Goal: Check status: Check status

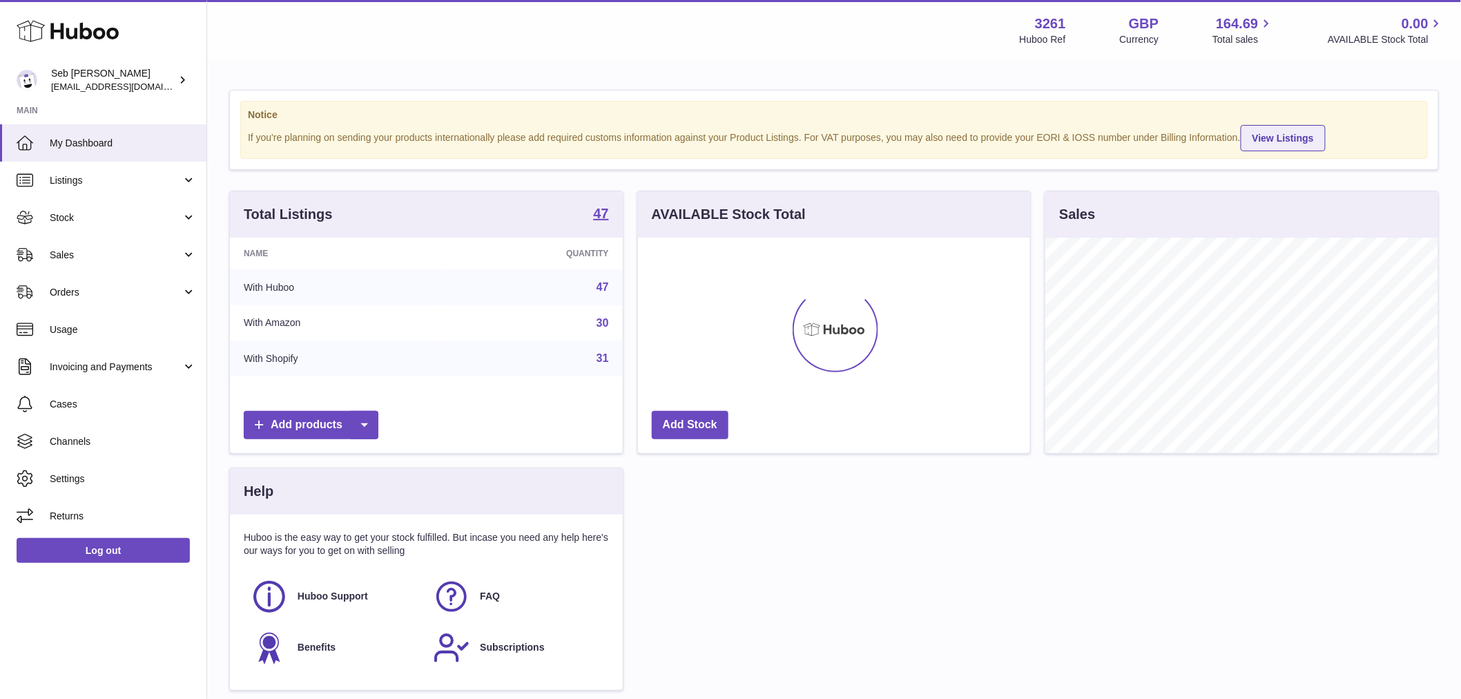
scroll to position [215, 392]
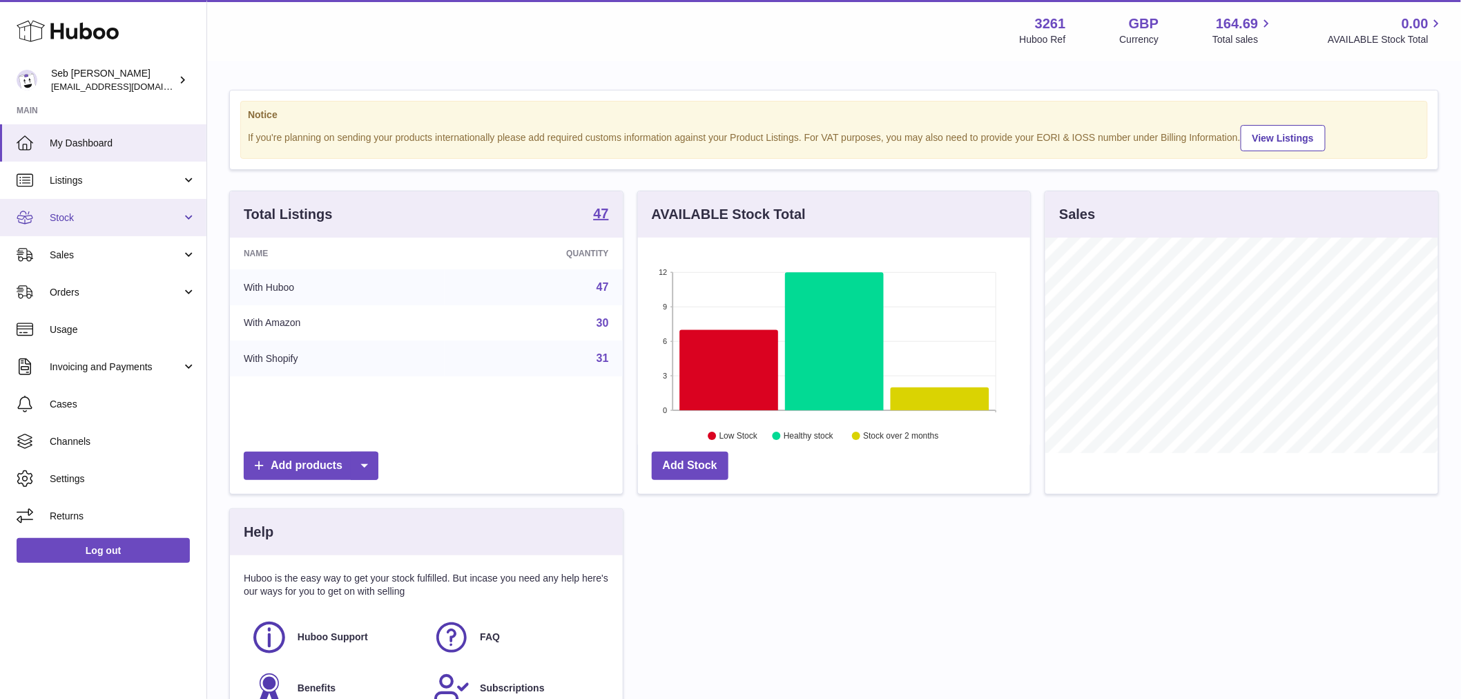
click at [76, 228] on link "Stock" at bounding box center [103, 217] width 206 height 37
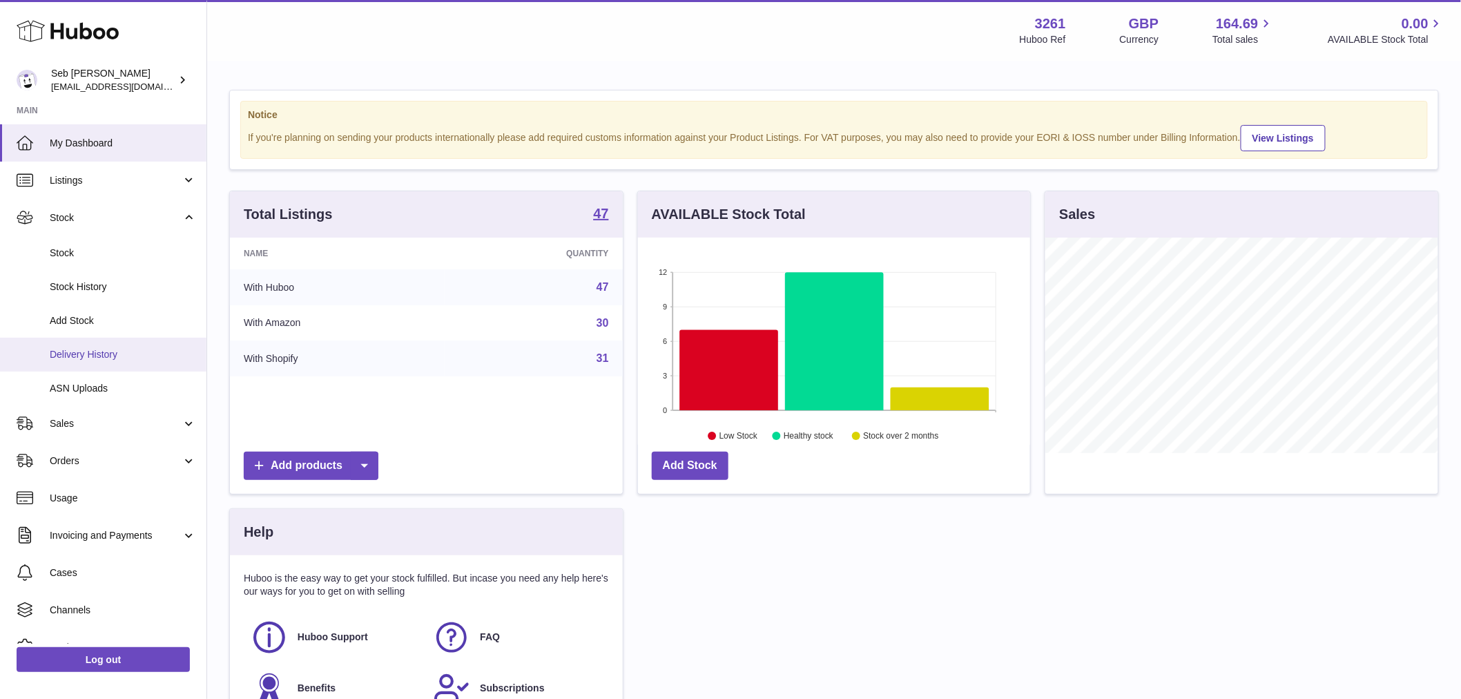
click at [112, 367] on link "Delivery History" at bounding box center [103, 355] width 206 height 34
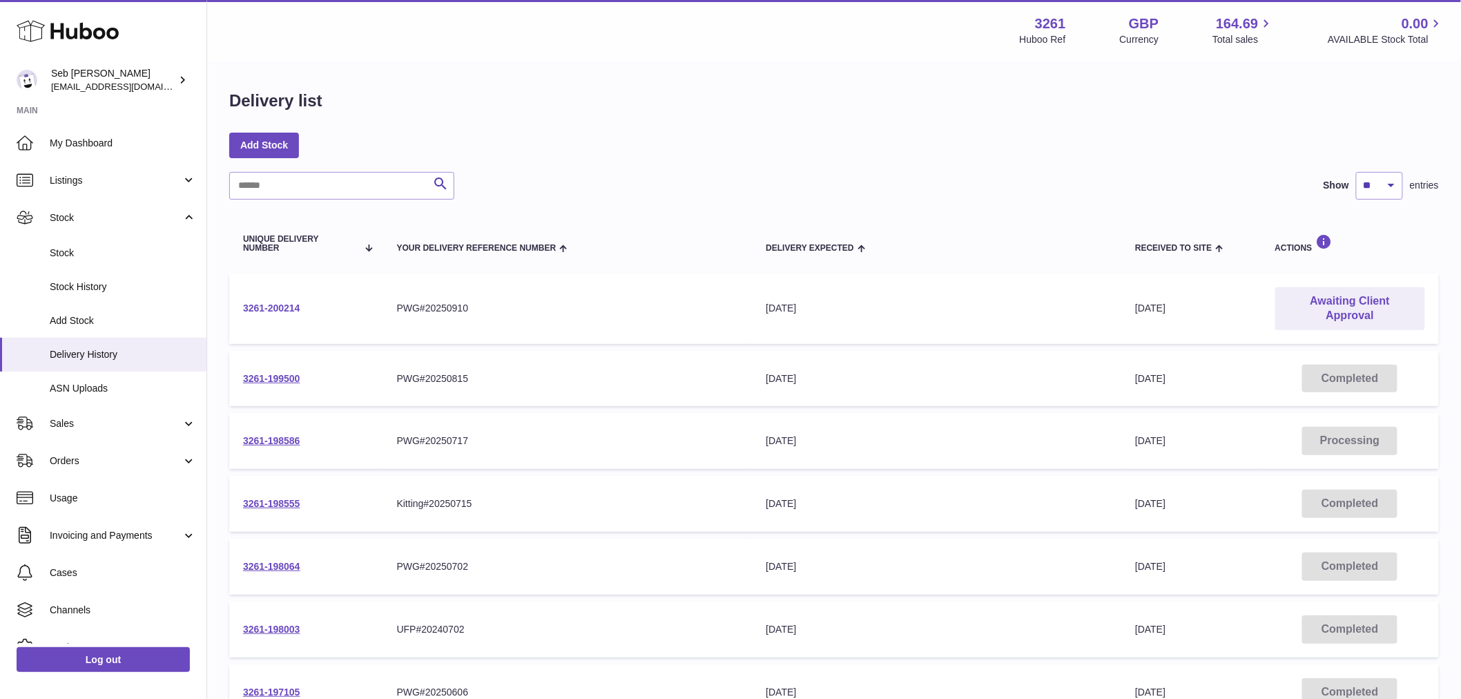
click at [278, 302] on link "3261-200214" at bounding box center [271, 307] width 57 height 11
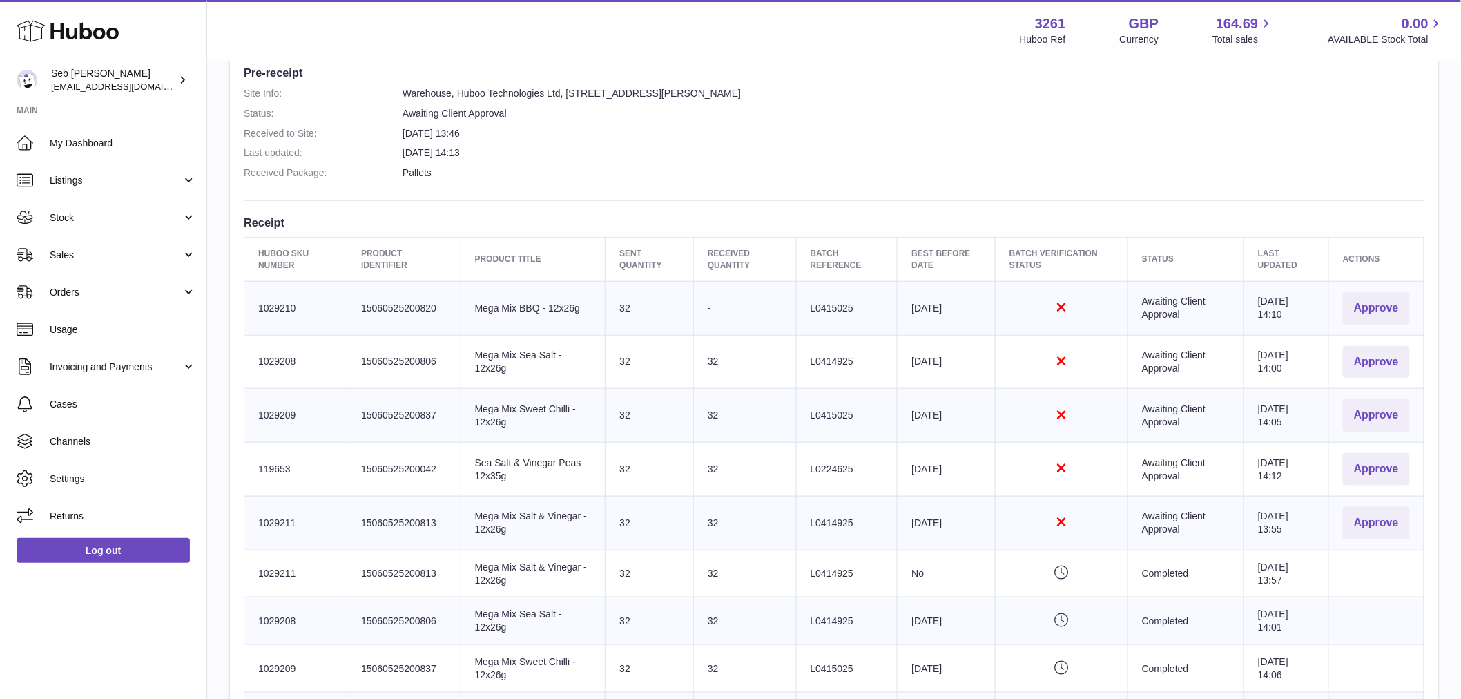
scroll to position [537, 0]
